Goal: Information Seeking & Learning: Learn about a topic

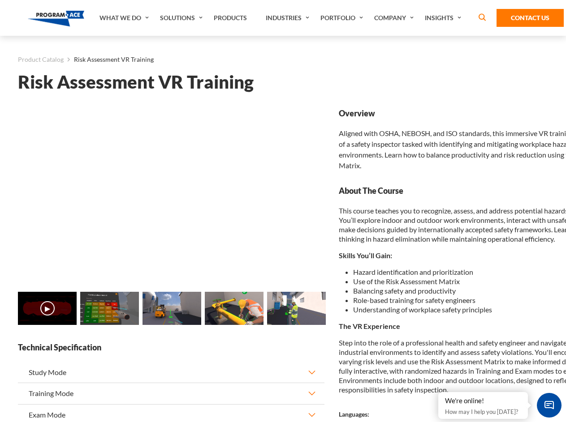
click at [182, 18] on link "Solutions" at bounding box center [182, 18] width 54 height 36
click at [0, 0] on div "AI & Computer Vision Solutions Computer Vision Quality Control AI tools for fas…" at bounding box center [0, 0] width 0 height 0
click at [0, 0] on div "AI & Computer Vision Solutions Virtual Training Solutions Virtual Tour Solution…" at bounding box center [0, 0] width 0 height 0
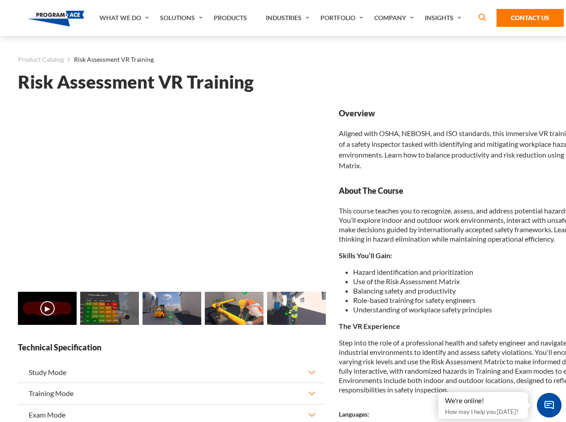
click at [0, 0] on div "AI & Computer Vision Solutions Virtual Training Solutions Virtual Tour Solution…" at bounding box center [0, 0] width 0 height 0
click at [0, 0] on div "AI & Computer Vision Solutions Computer Vision Quality Control AI tools for fas…" at bounding box center [0, 0] width 0 height 0
